Goal: Task Accomplishment & Management: Manage account settings

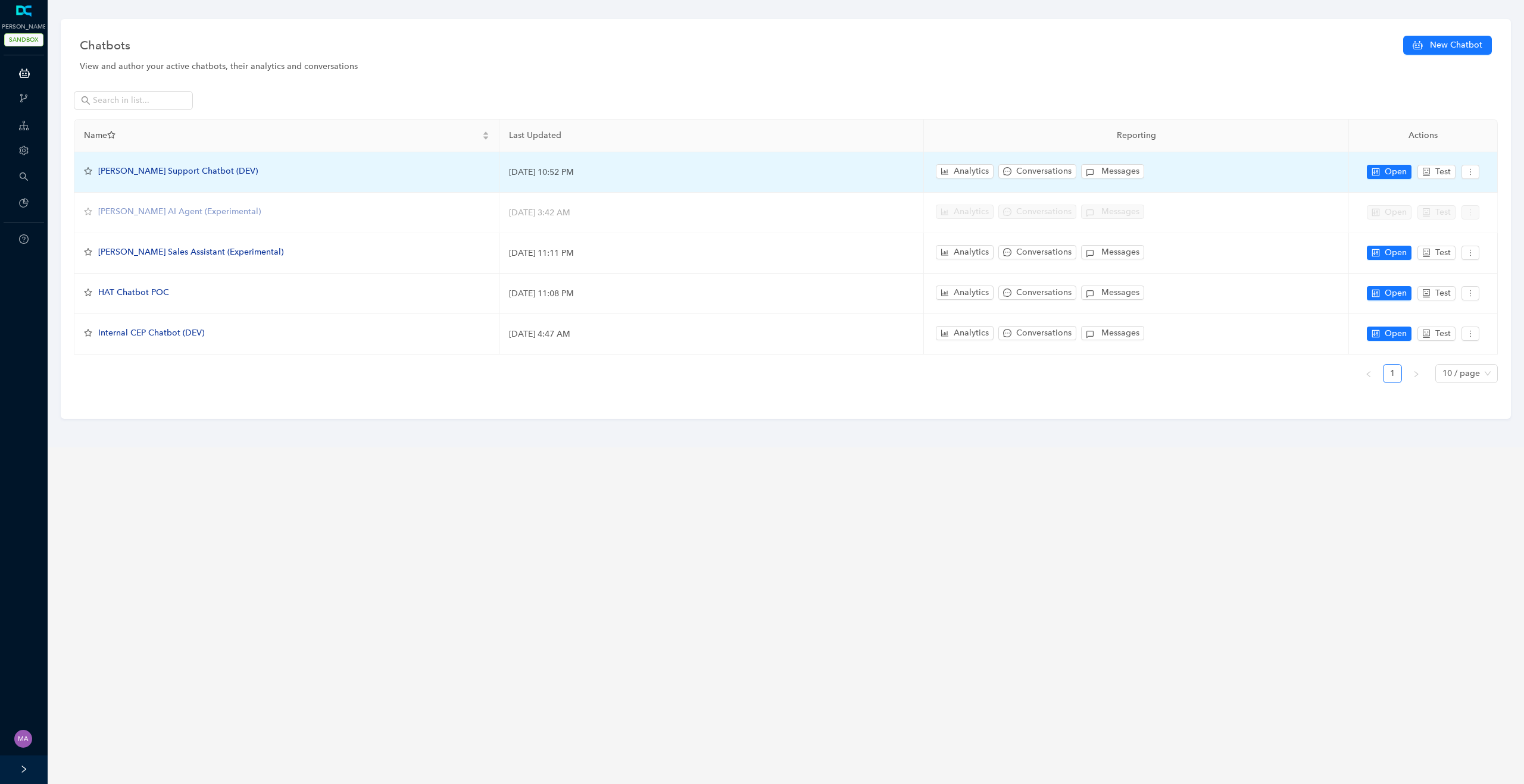
click at [160, 169] on span "[PERSON_NAME] Support Chatbot (DEV)" at bounding box center [178, 171] width 160 height 10
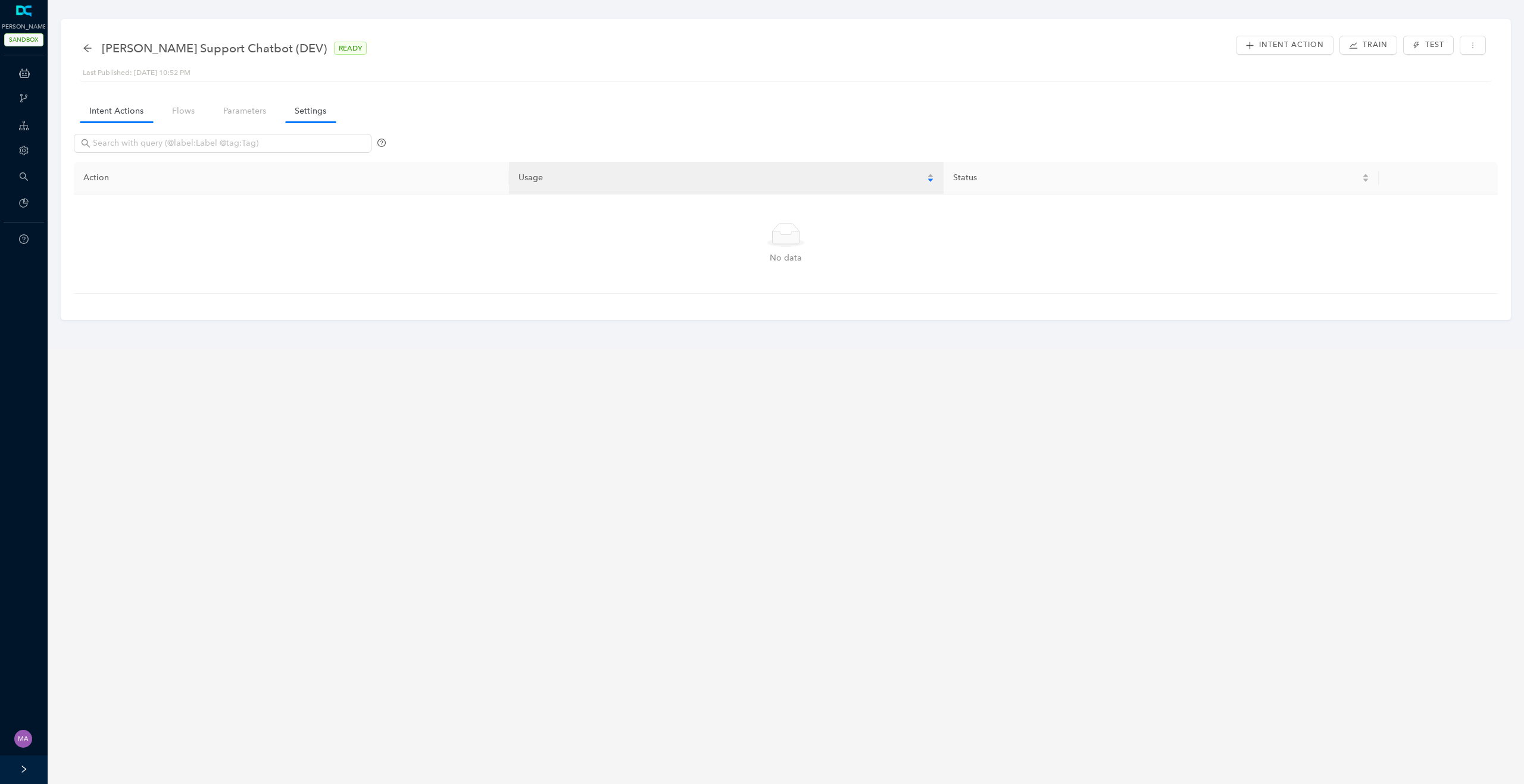
click at [303, 104] on link "Settings" at bounding box center [310, 111] width 51 height 22
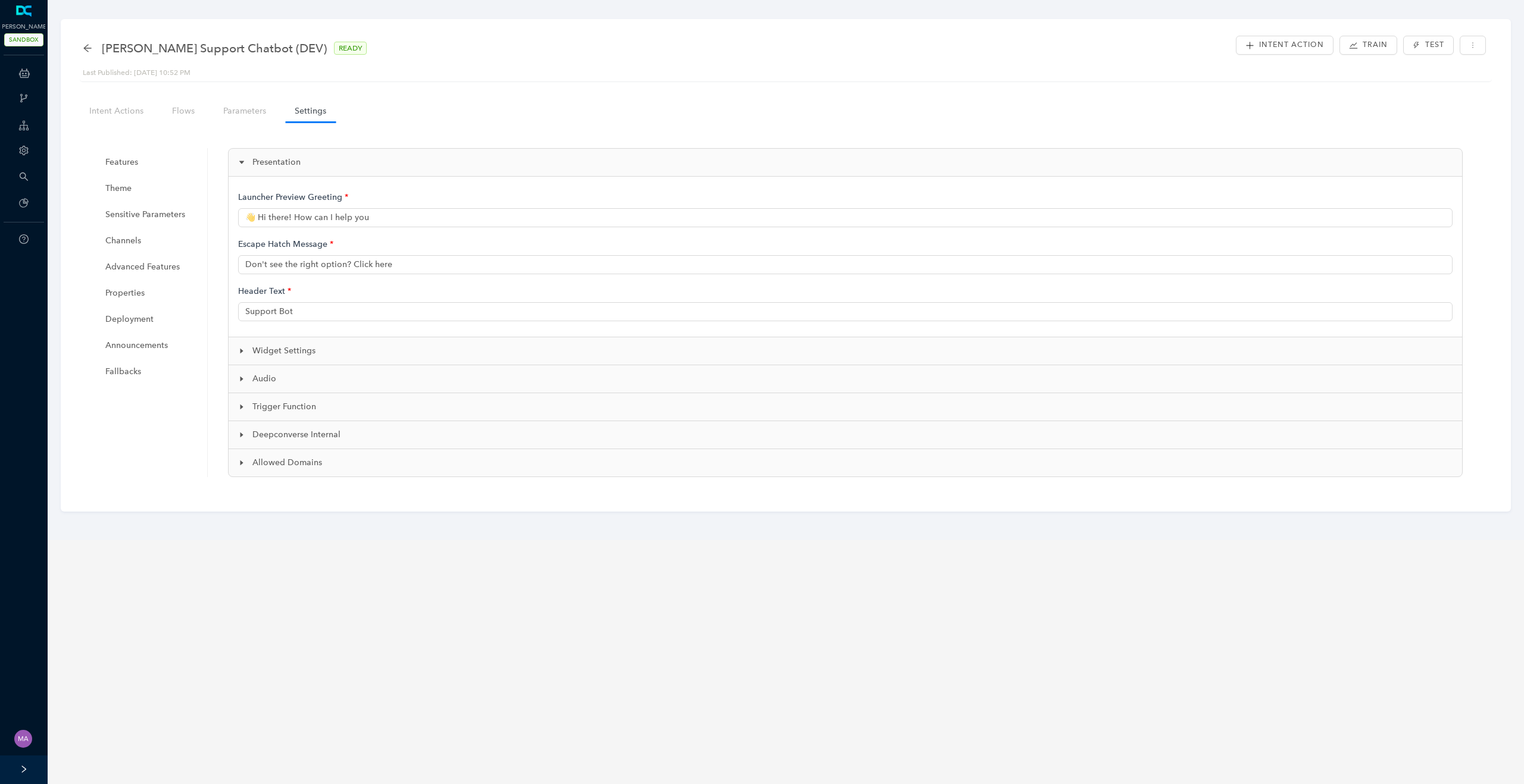
type input "👋 Hi there! How can I help you?"
type input "Arlo Support (Dev)"
click at [238, 431] on icon "caret-right" at bounding box center [241, 435] width 7 height 7
